Goal: Communication & Community: Answer question/provide support

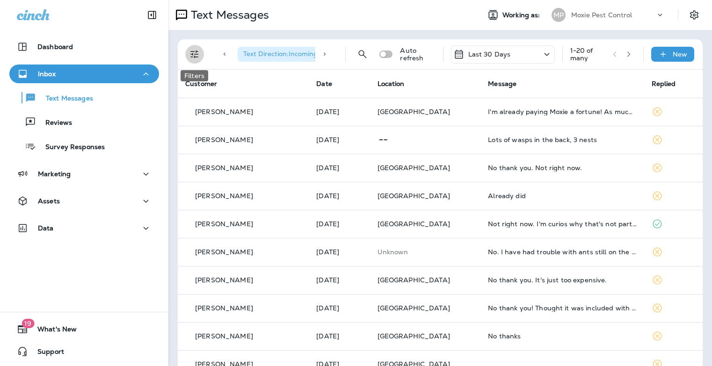
click at [197, 53] on icon "Filters" at bounding box center [194, 54] width 11 height 11
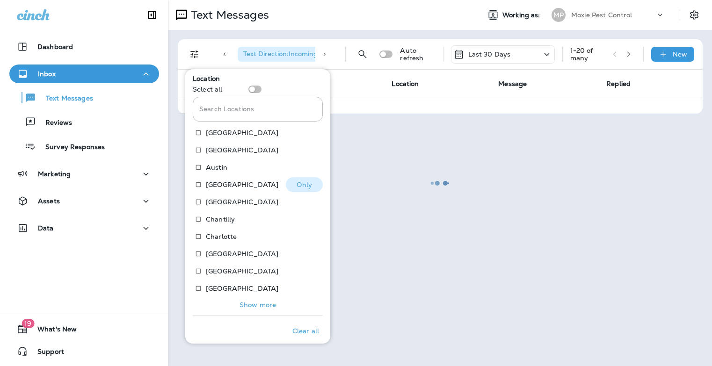
scroll to position [189, 0]
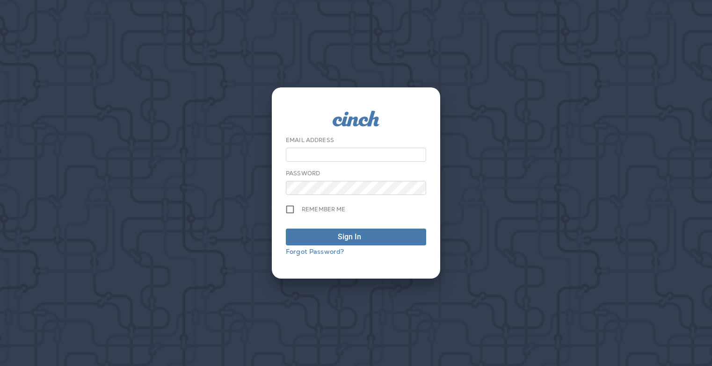
type input "**********"
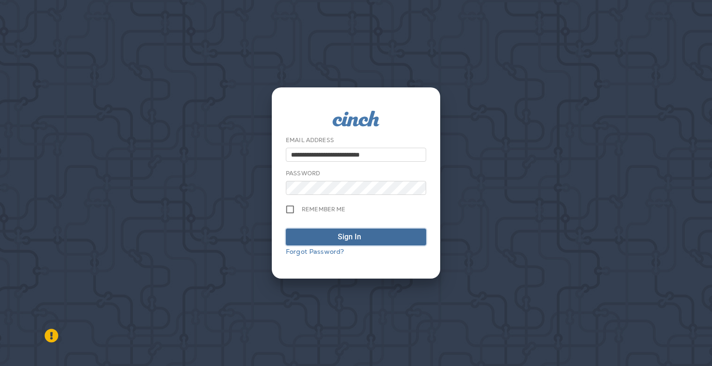
click at [357, 241] on div "Sign In" at bounding box center [349, 237] width 23 height 11
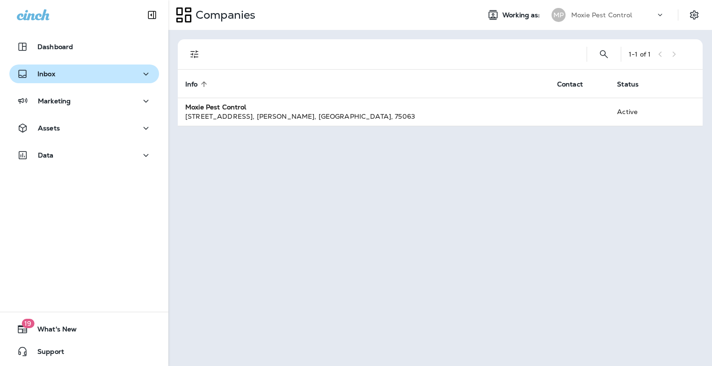
click at [57, 77] on div "Inbox" at bounding box center [84, 74] width 135 height 12
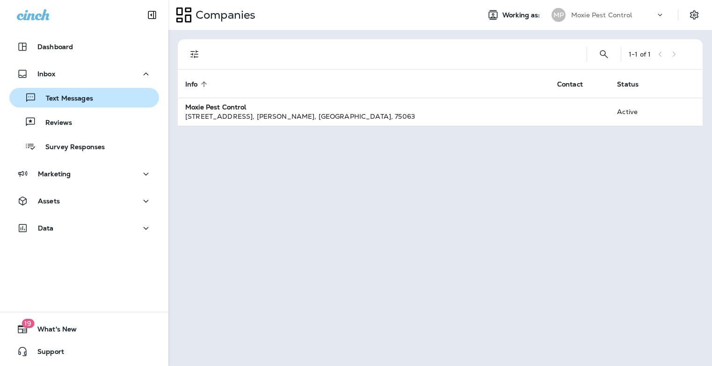
click at [86, 104] on div "Text Messages" at bounding box center [53, 98] width 80 height 14
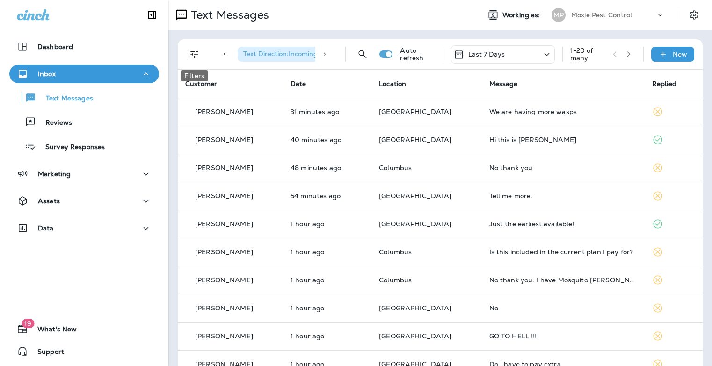
click at [194, 54] on icon "Filters" at bounding box center [194, 54] width 11 height 11
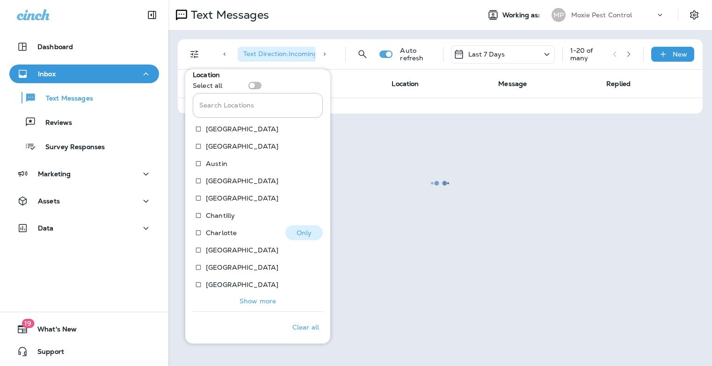
scroll to position [189, 0]
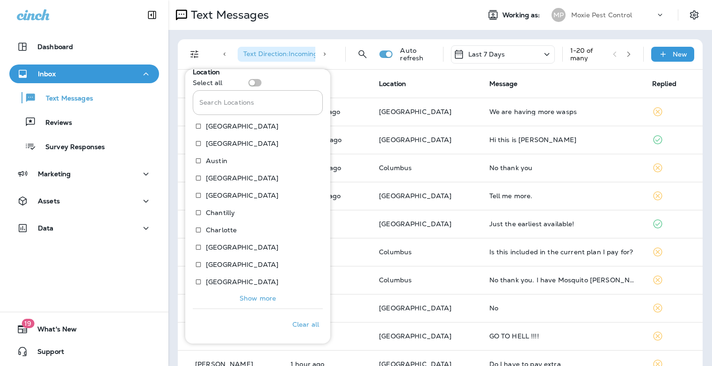
click at [263, 296] on p "Show more" at bounding box center [257, 298] width 36 height 7
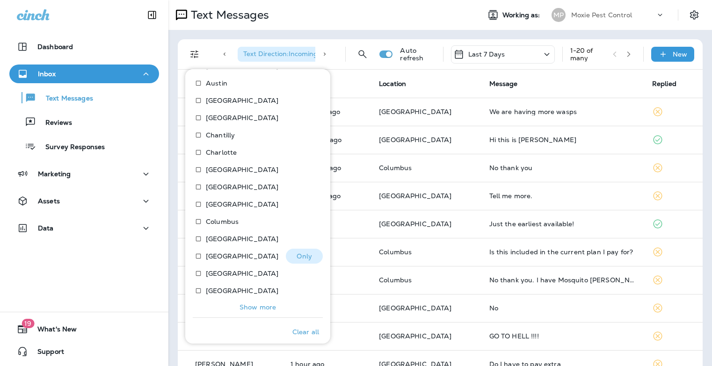
scroll to position [275, 0]
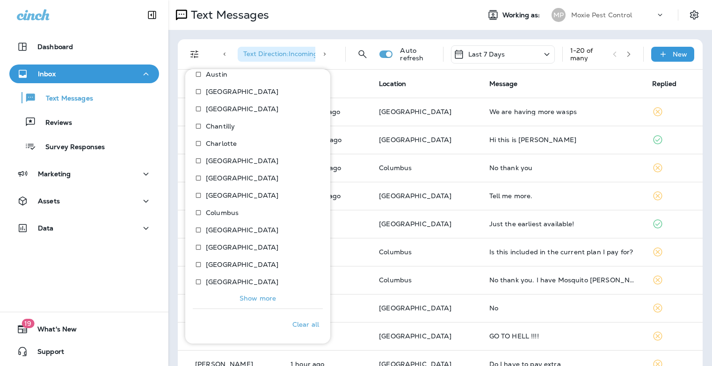
click at [254, 301] on p "Show more" at bounding box center [257, 298] width 36 height 7
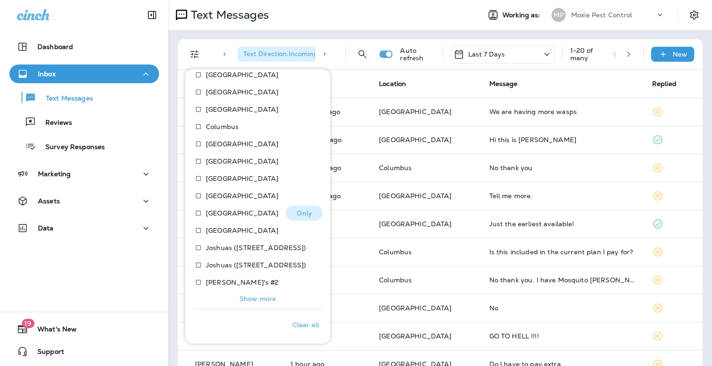
scroll to position [362, 0]
click at [249, 299] on p "Show more" at bounding box center [257, 298] width 36 height 7
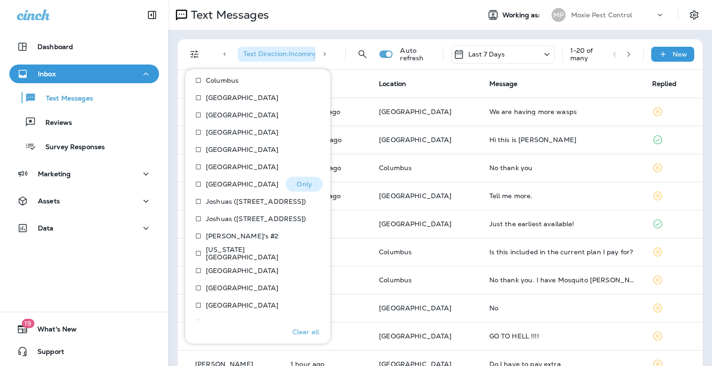
scroll to position [449, 0]
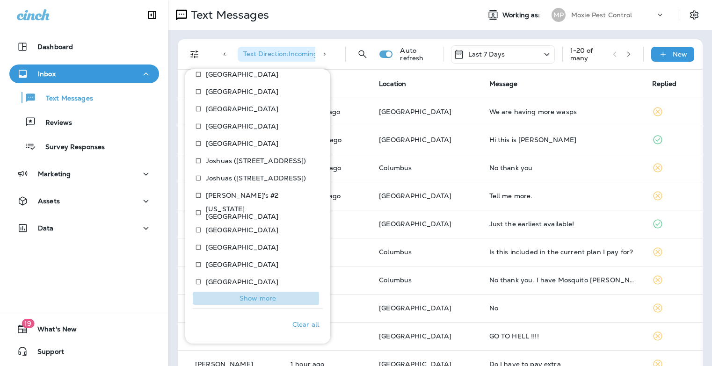
click at [255, 298] on p "Show more" at bounding box center [257, 298] width 36 height 7
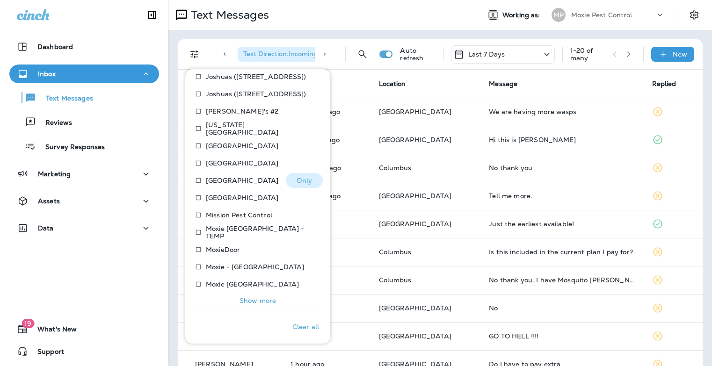
scroll to position [535, 0]
